Goal: Information Seeking & Learning: Check status

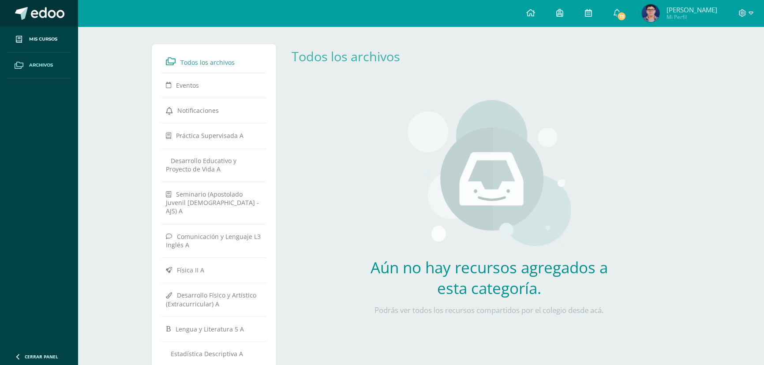
click at [24, 17] on span at bounding box center [21, 13] width 13 height 13
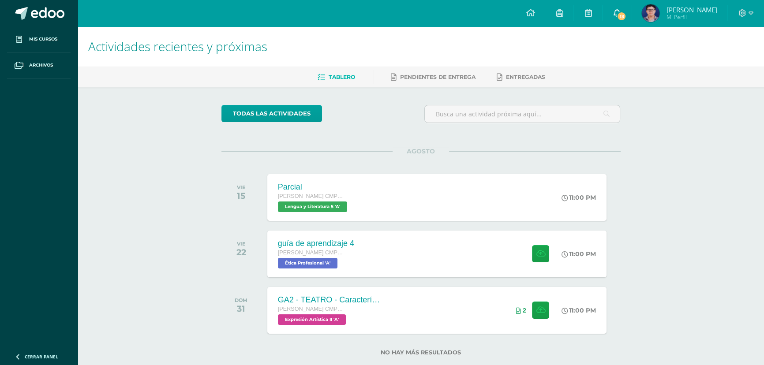
click at [609, 11] on link "13" at bounding box center [617, 13] width 28 height 26
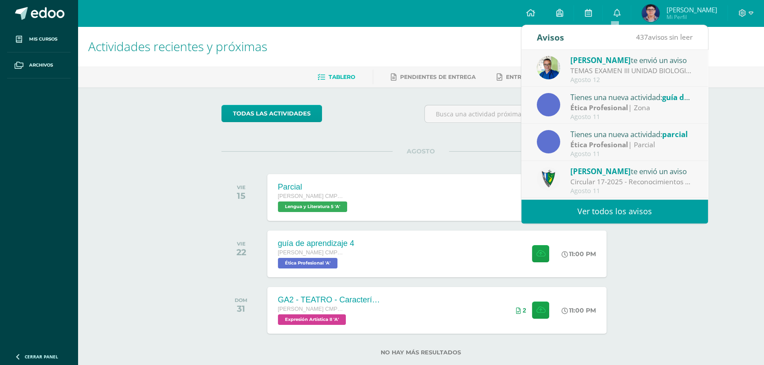
click at [650, 208] on link "Ver todos los avisos" at bounding box center [615, 211] width 187 height 24
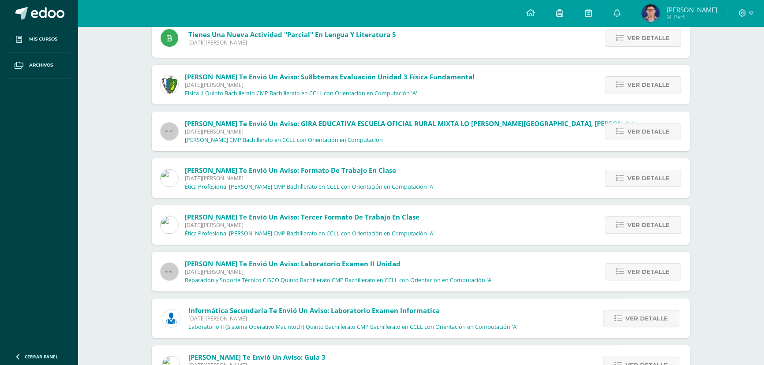
scroll to position [318, 0]
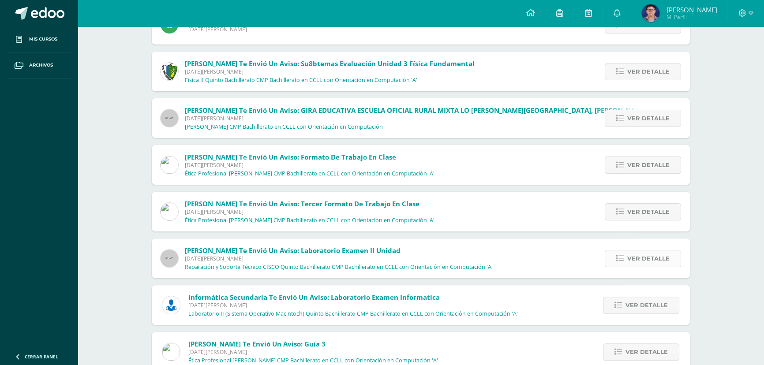
click at [618, 258] on icon at bounding box center [620, 259] width 8 height 8
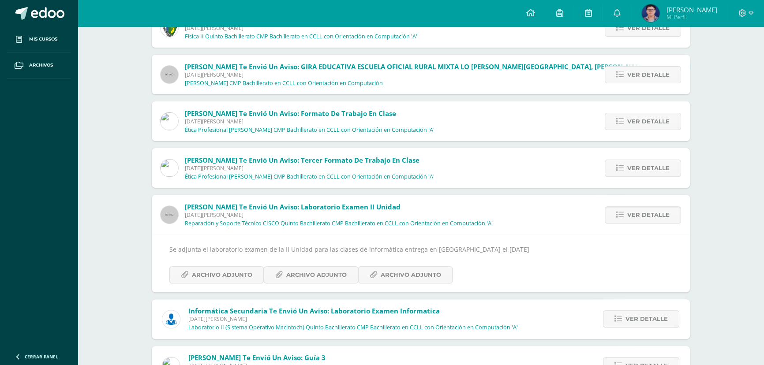
scroll to position [439, 0]
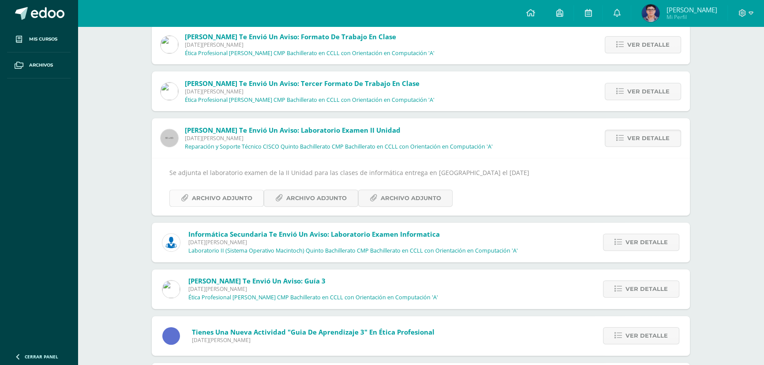
click at [250, 199] on span "Archivo Adjunto" at bounding box center [222, 198] width 60 height 16
click at [286, 200] on span "Archivo Adjunto" at bounding box center [316, 198] width 60 height 16
click at [395, 192] on span "Archivo Adjunto" at bounding box center [411, 198] width 60 height 16
